Goal: Information Seeking & Learning: Learn about a topic

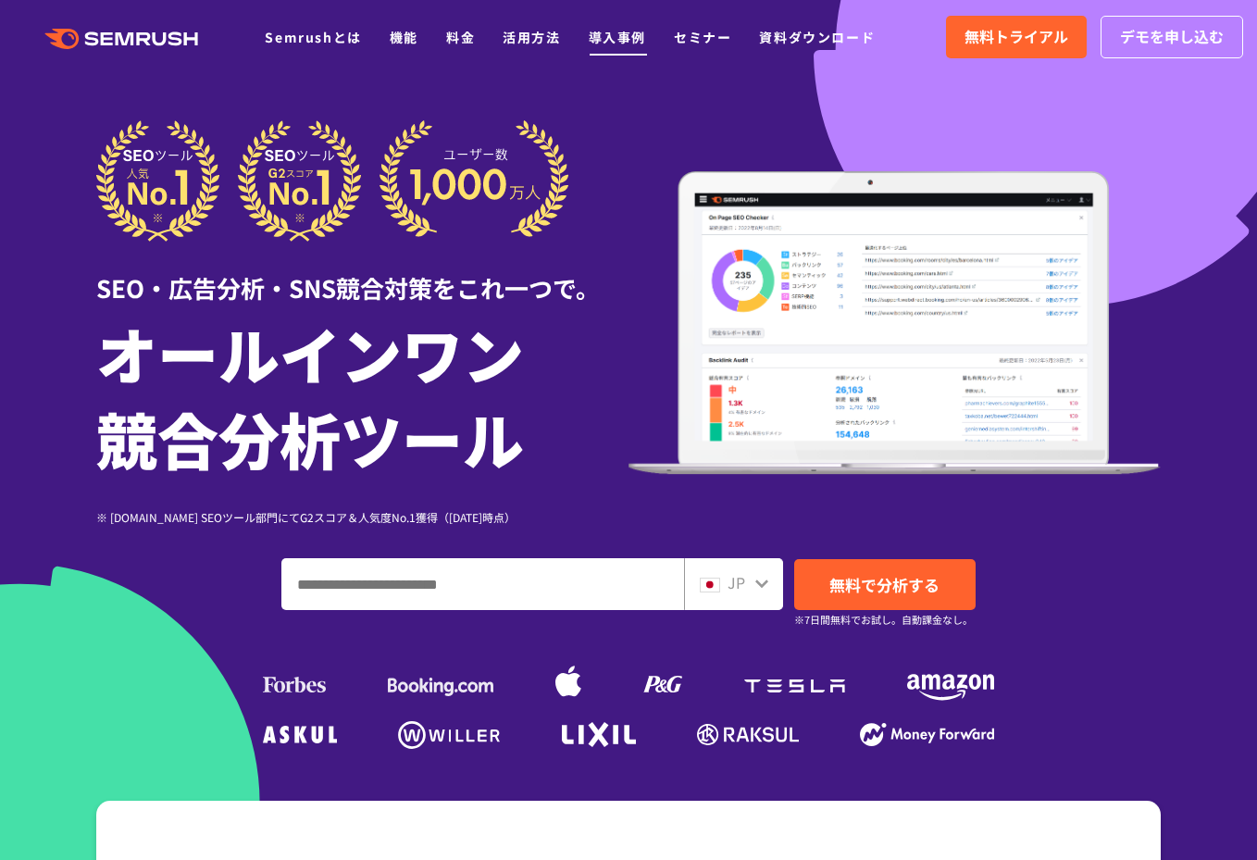
click at [613, 36] on link "導入事例" at bounding box center [616, 37] width 57 height 19
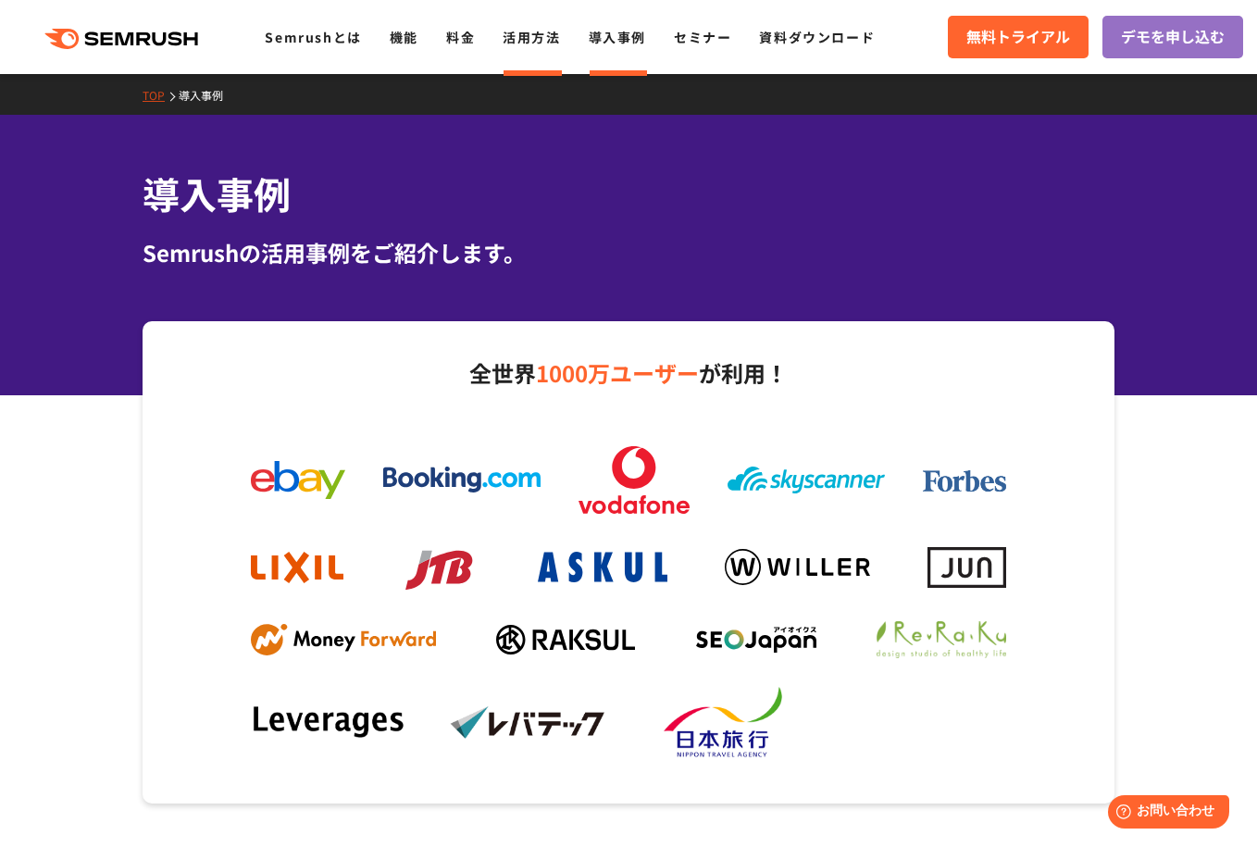
click at [536, 47] on li "活用方法" at bounding box center [530, 37] width 57 height 24
click at [535, 45] on link "活用方法" at bounding box center [530, 37] width 57 height 19
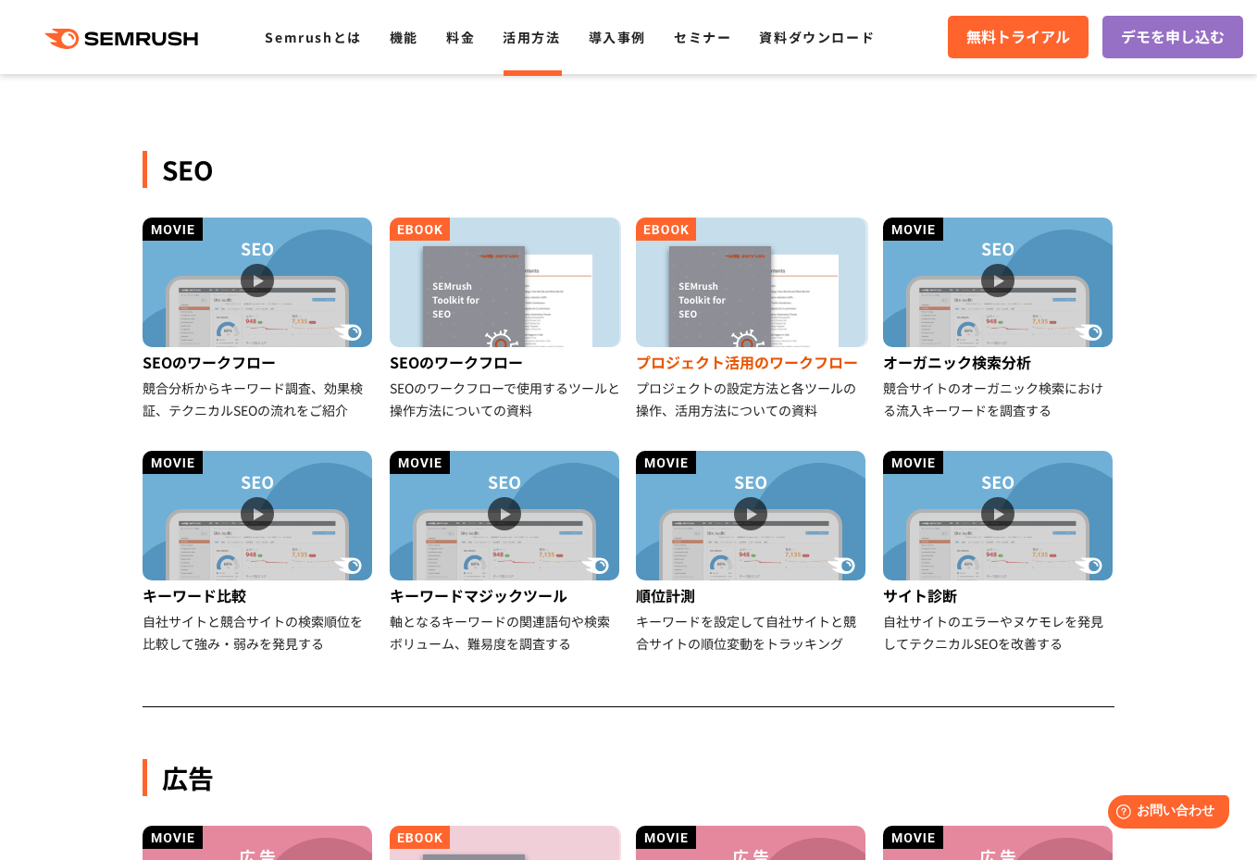
click at [707, 293] on img at bounding box center [750, 282] width 229 height 130
